Goal: Information Seeking & Learning: Learn about a topic

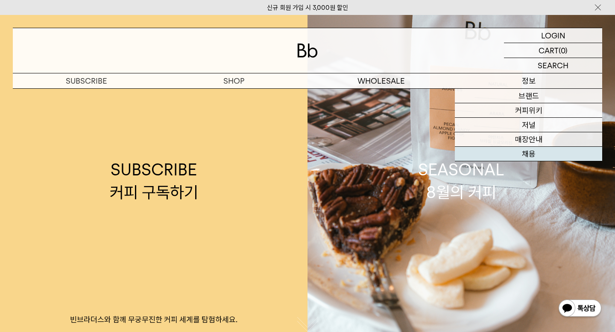
click at [528, 151] on link "채용" at bounding box center [528, 154] width 147 height 15
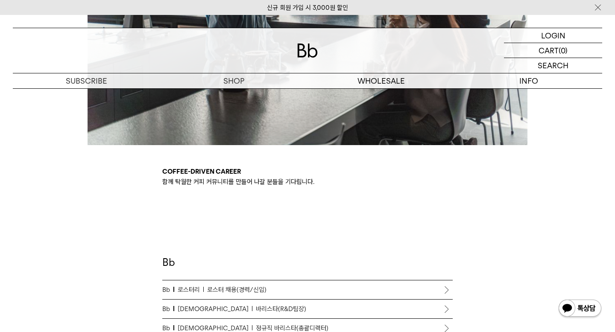
scroll to position [426, 0]
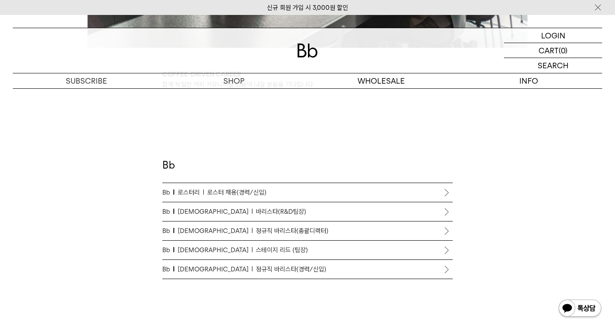
click at [313, 214] on p "Bb 바리스타 바리스타(R&D팀장)" at bounding box center [307, 212] width 290 height 10
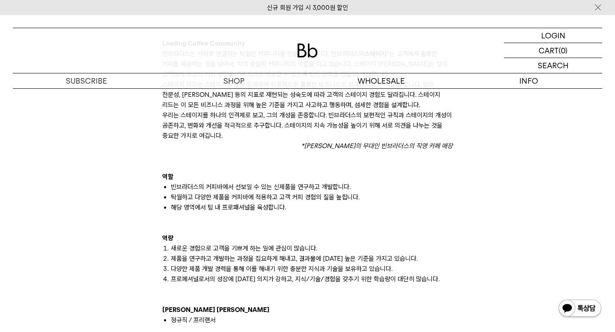
scroll to position [611, 0]
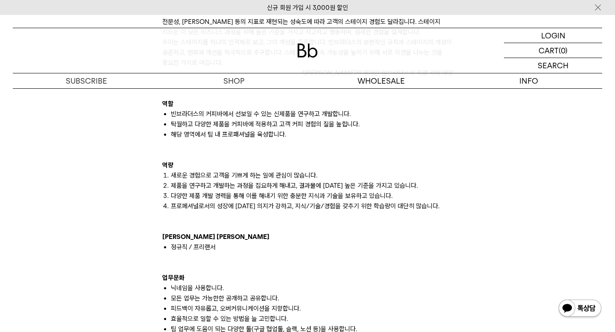
click at [234, 222] on p at bounding box center [307, 227] width 290 height 10
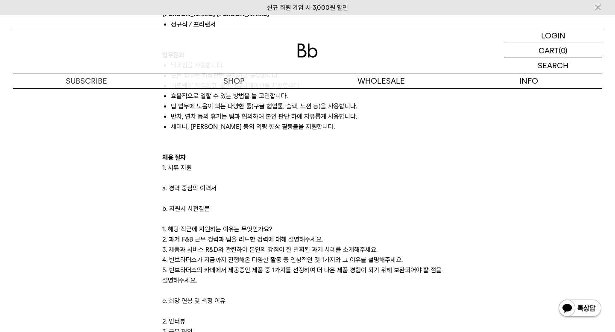
scroll to position [835, 0]
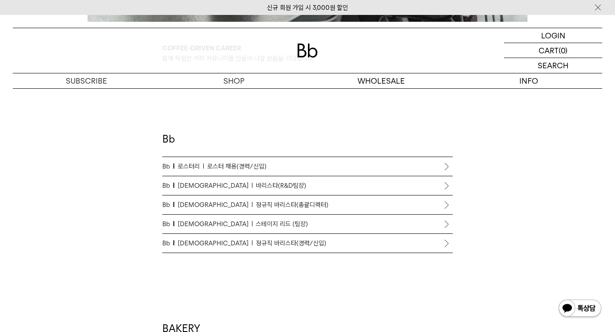
scroll to position [431, 0]
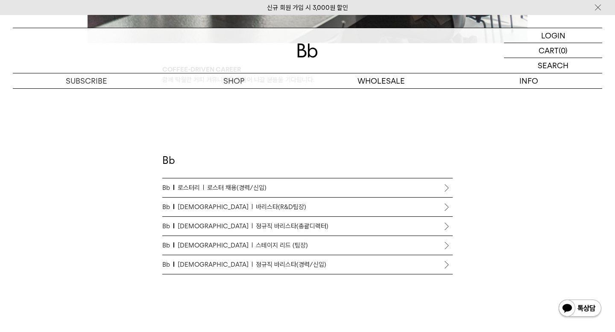
click at [319, 186] on p "Bb 로스터리 로스터 채용(경력/신입)" at bounding box center [307, 188] width 290 height 10
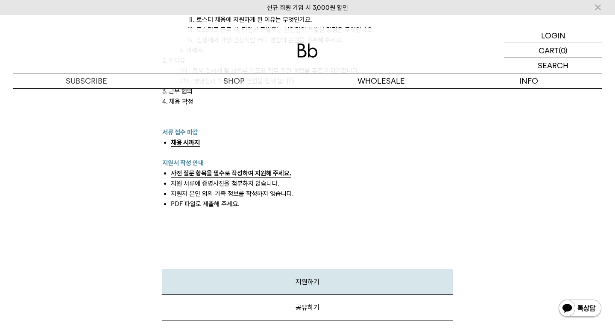
scroll to position [1052, 0]
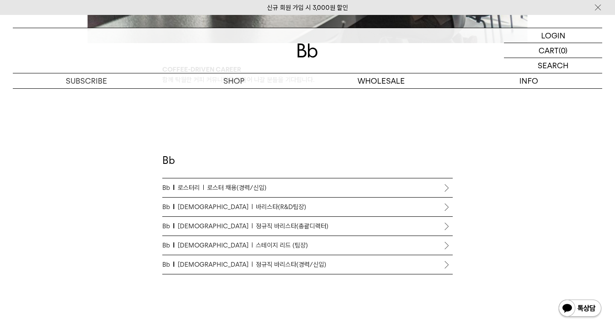
click at [304, 211] on p "Bb 바리스타 바리스타(R&D팀장)" at bounding box center [307, 207] width 290 height 10
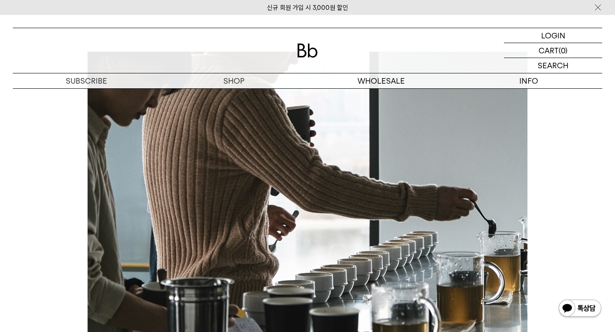
scroll to position [159, 0]
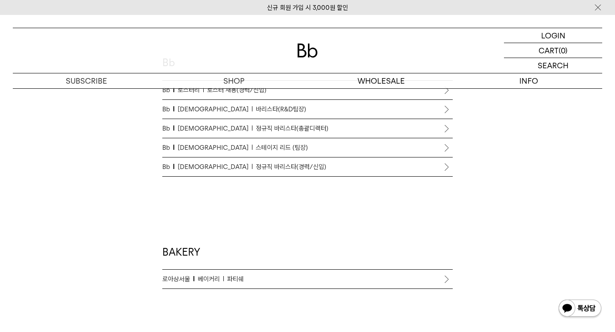
scroll to position [443, 0]
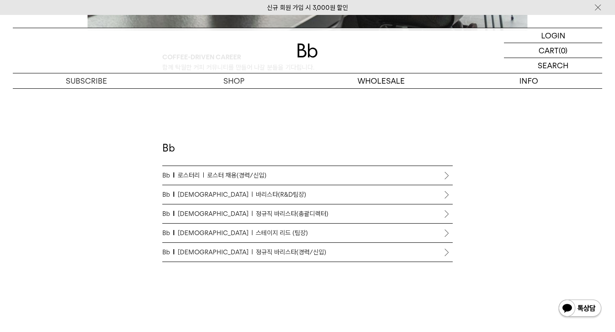
click at [287, 216] on p "Bb 바리스타 정규직 바리스타(총괄디렉터)" at bounding box center [307, 214] width 290 height 10
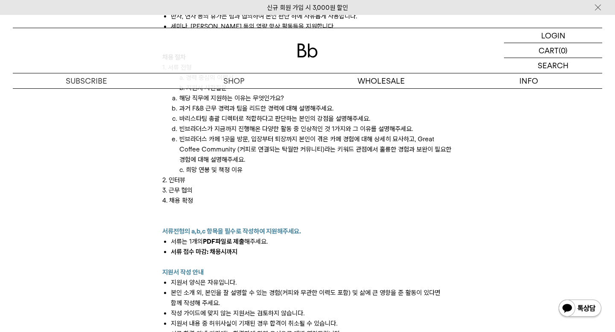
scroll to position [1006, 0]
drag, startPoint x: 208, startPoint y: 106, endPoint x: 232, endPoint y: 106, distance: 24.4
click at [232, 113] on li "바리스타팀 총괄 디렉터로 적합하다고 판단하는 본인의 강점을 설명해주세요." at bounding box center [315, 118] width 273 height 10
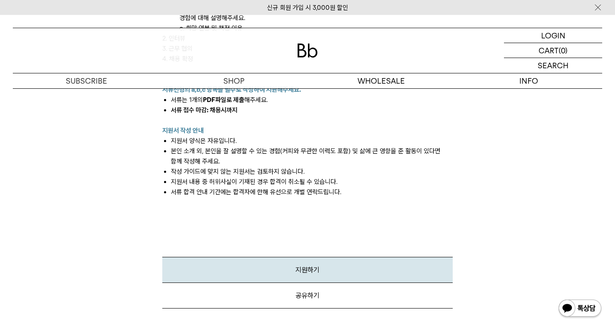
scroll to position [1159, 0]
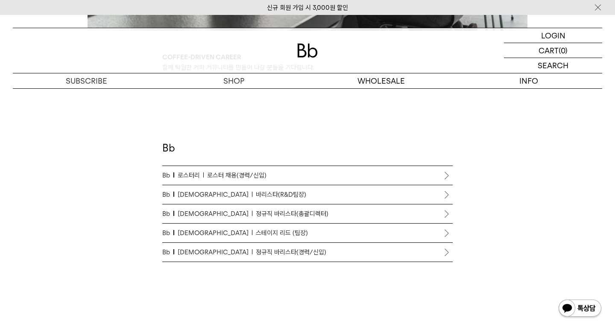
click at [342, 240] on link "Bb [PERSON_NAME] 리드 (팀장)" at bounding box center [307, 233] width 290 height 19
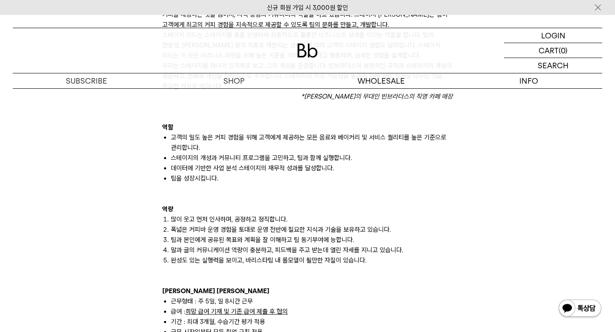
scroll to position [697, 0]
